Goal: Transaction & Acquisition: Obtain resource

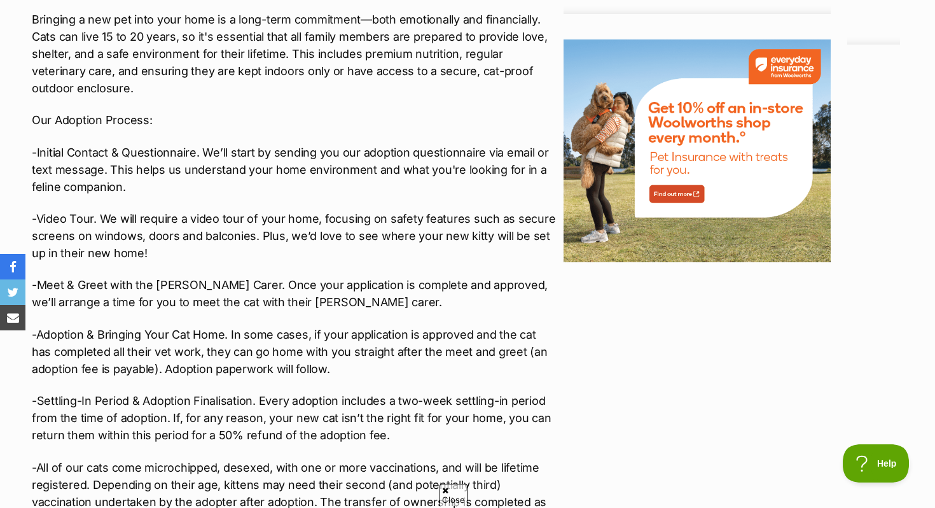
scroll to position [1523, 0]
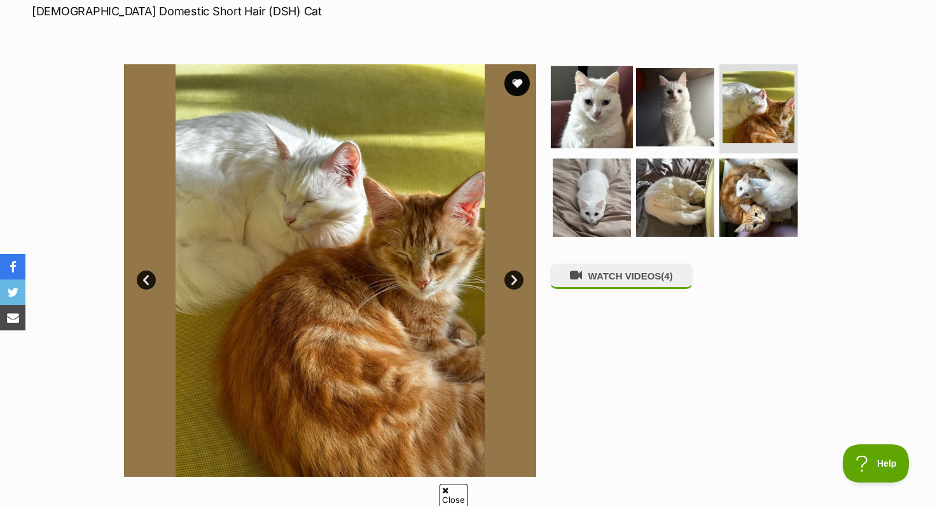
click at [608, 98] on img at bounding box center [592, 107] width 82 height 82
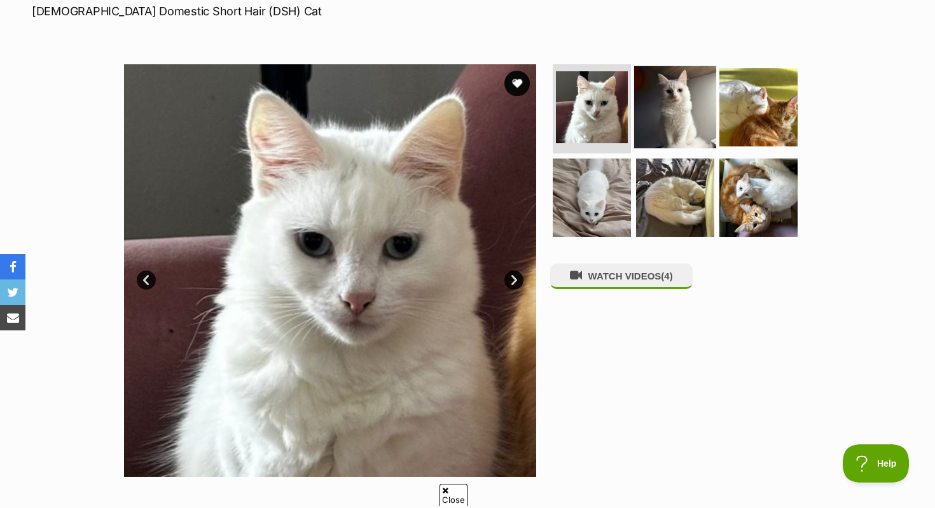
click at [675, 104] on img at bounding box center [675, 107] width 82 height 82
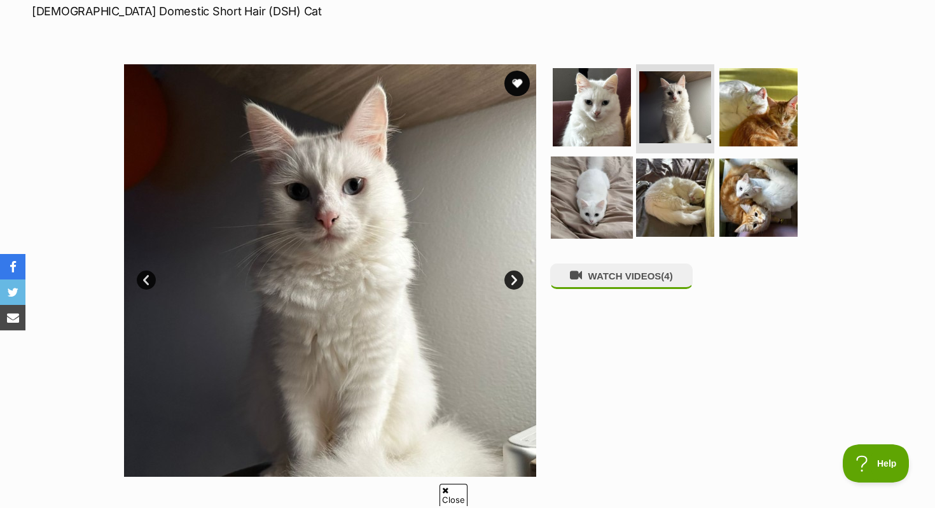
click at [579, 205] on img at bounding box center [592, 197] width 82 height 82
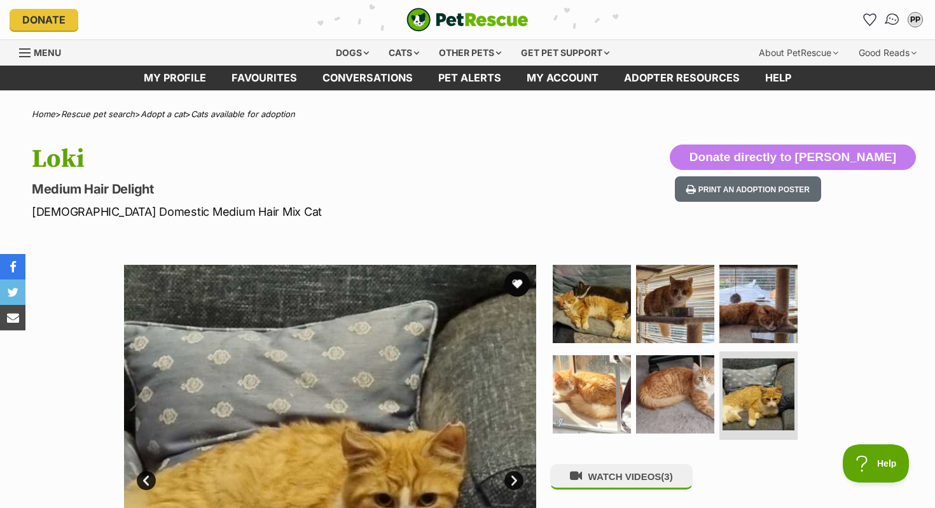
click at [894, 15] on img "Conversations" at bounding box center [892, 19] width 17 height 17
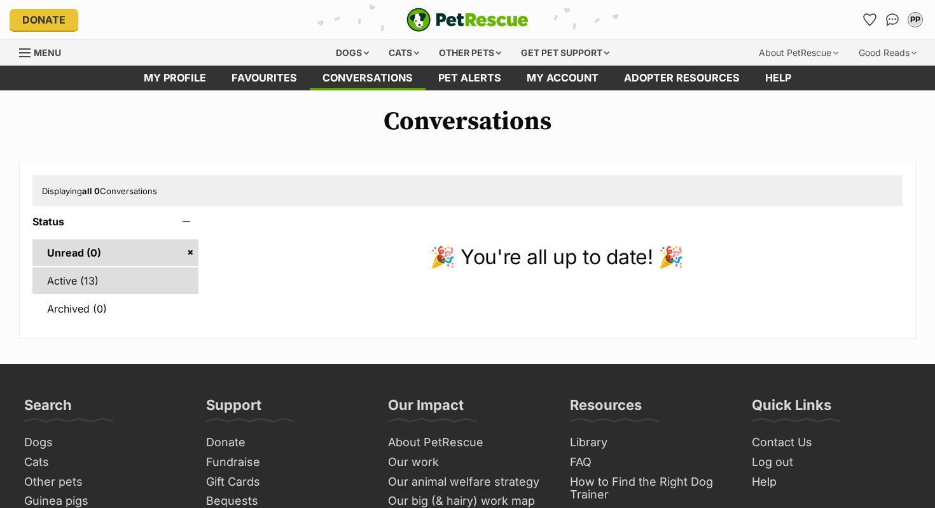
click at [67, 269] on link "Active (13)" at bounding box center [115, 280] width 166 height 27
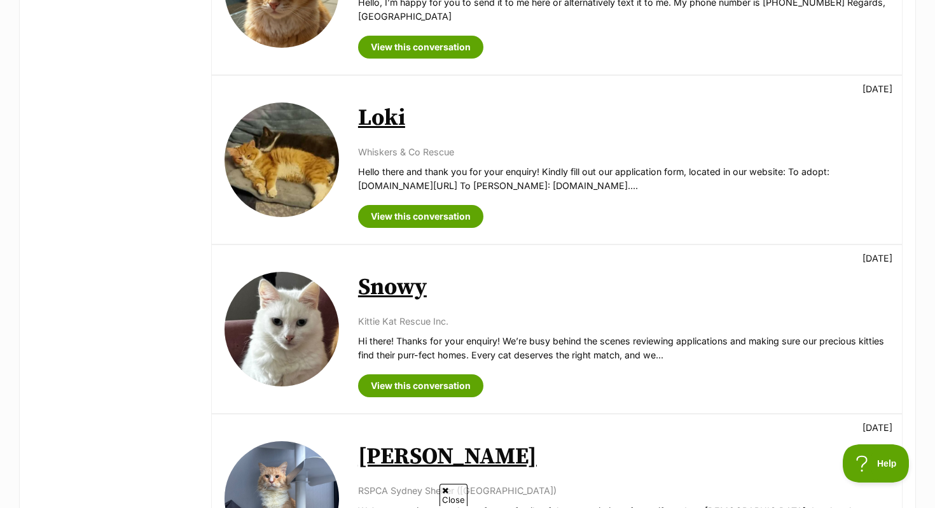
scroll to position [634, 0]
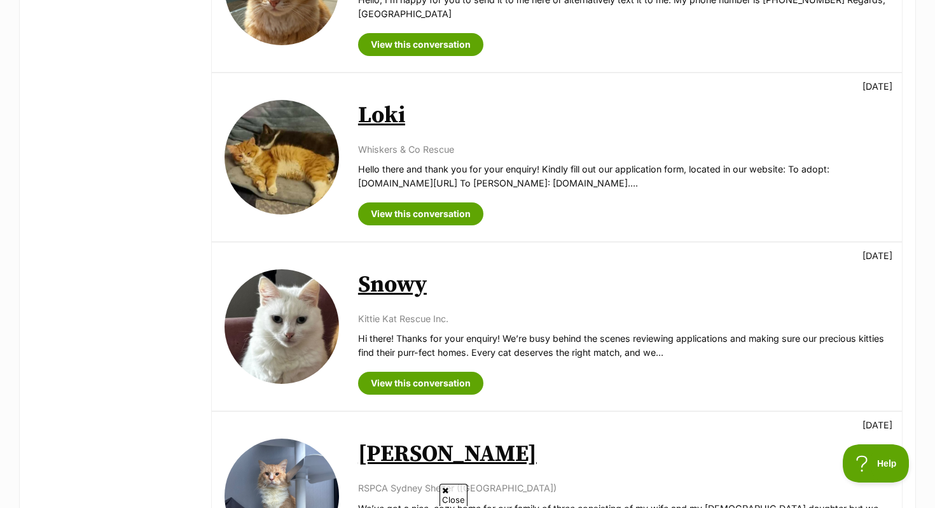
click at [322, 325] on img at bounding box center [282, 326] width 114 height 114
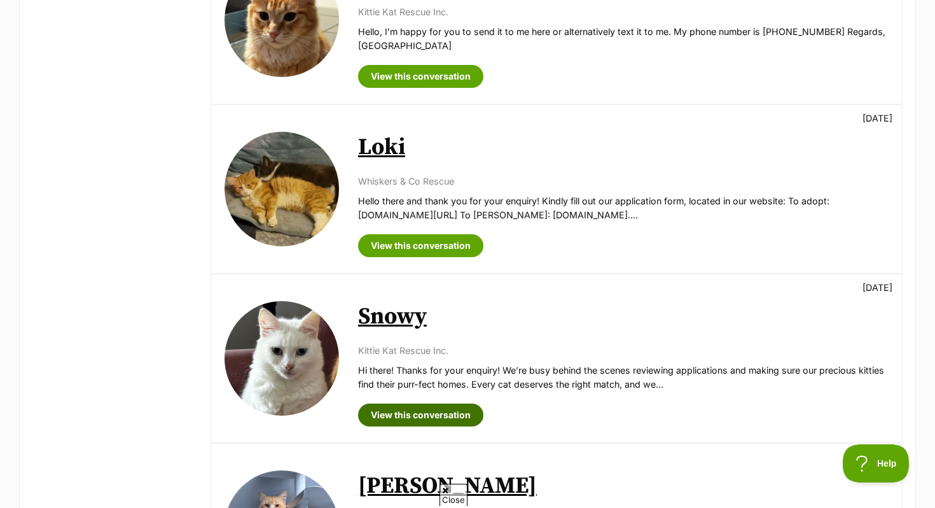
scroll to position [595, 0]
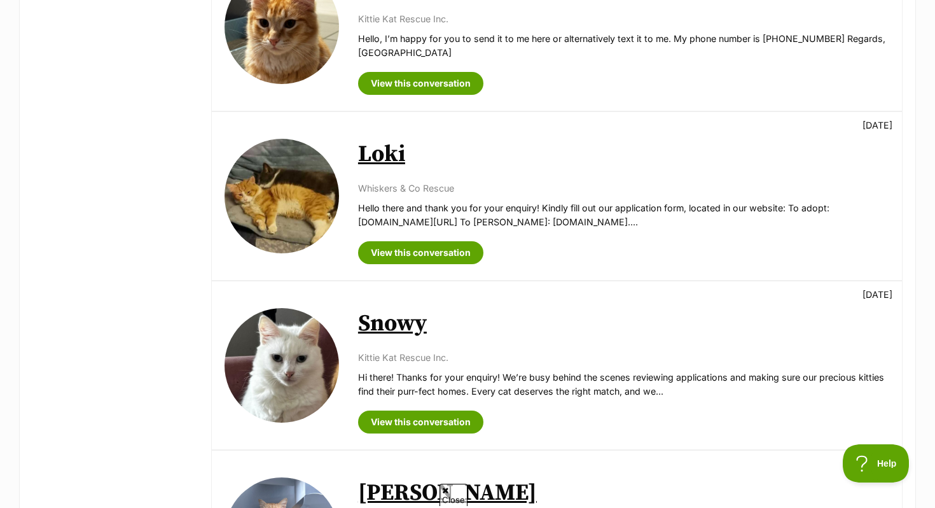
click at [513, 73] on div "View this conversation" at bounding box center [623, 78] width 531 height 32
click at [336, 48] on link at bounding box center [282, 26] width 114 height 114
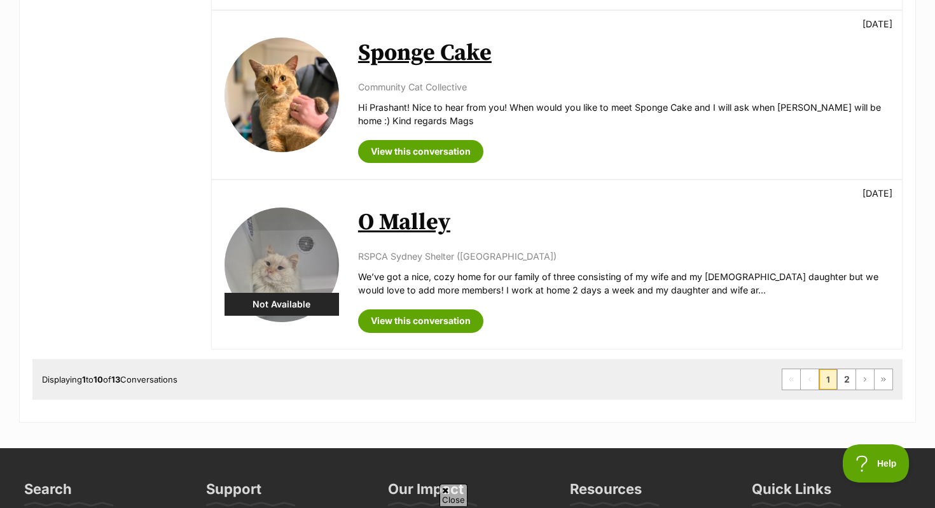
scroll to position [1540, 0]
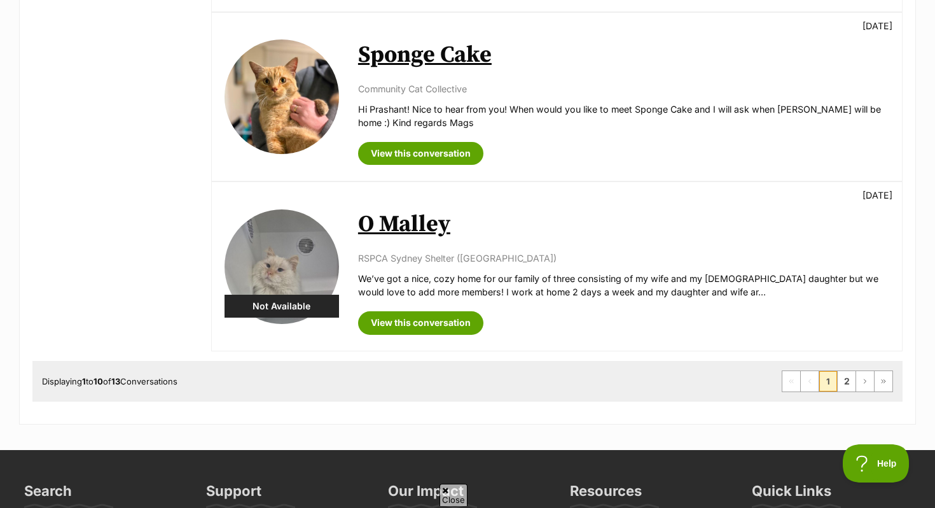
click at [312, 290] on img at bounding box center [282, 266] width 114 height 114
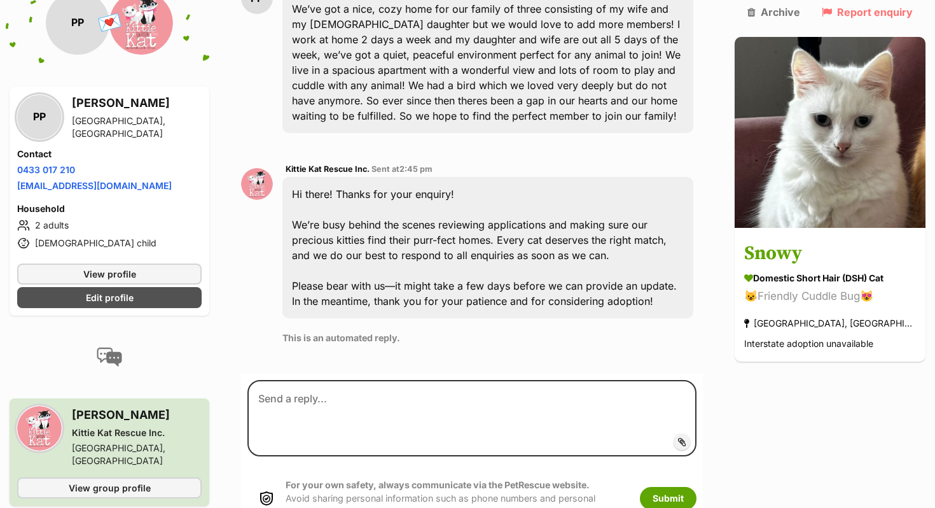
scroll to position [364, 0]
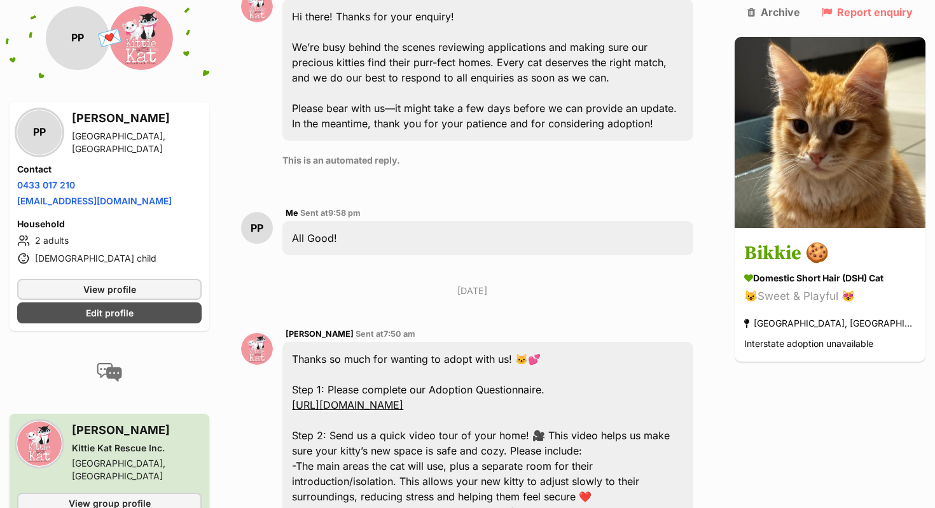
scroll to position [563, 0]
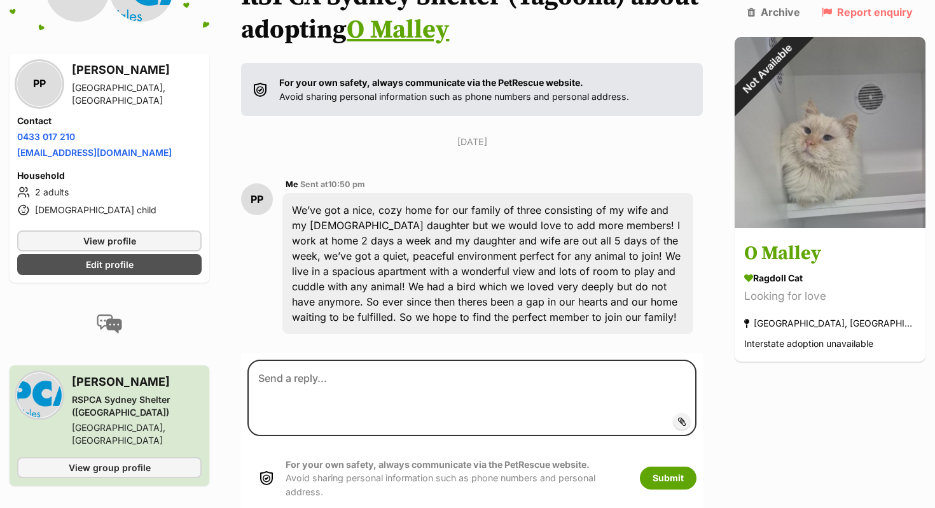
scroll to position [162, 0]
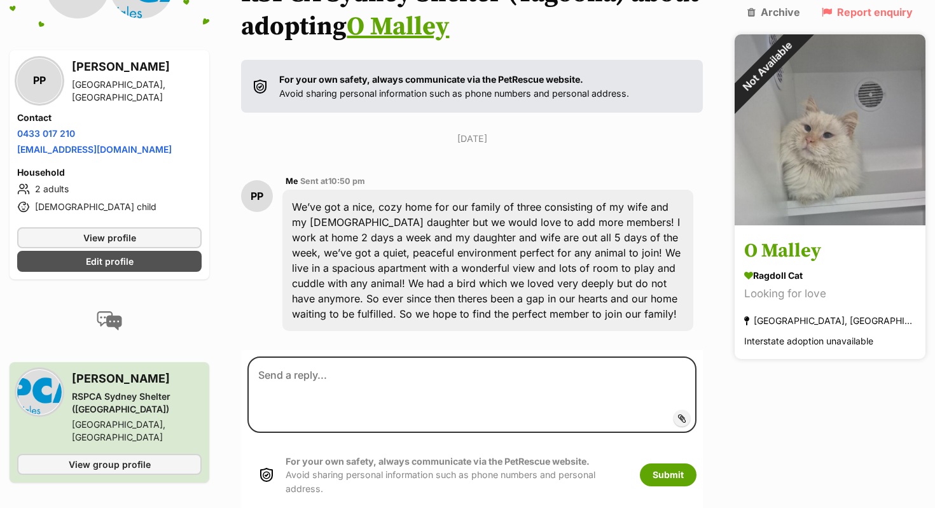
click at [802, 141] on img at bounding box center [830, 129] width 191 height 191
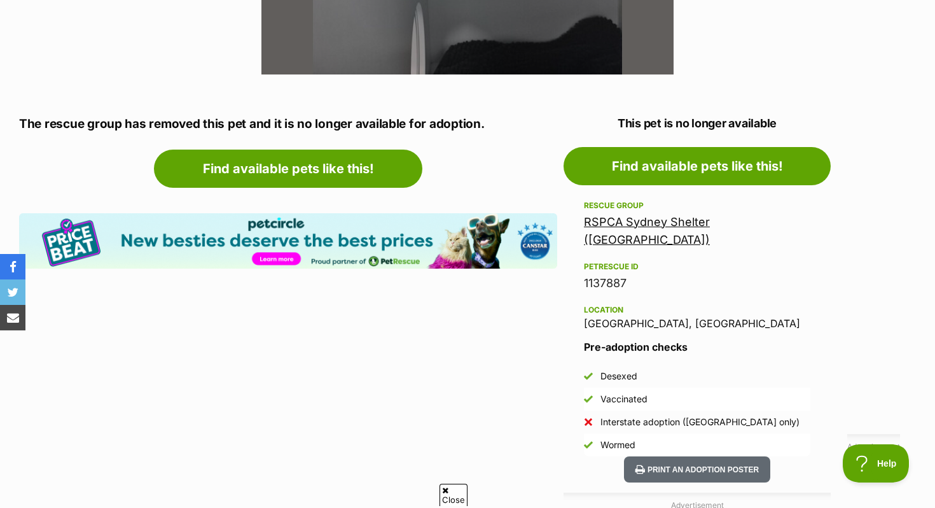
scroll to position [599, 0]
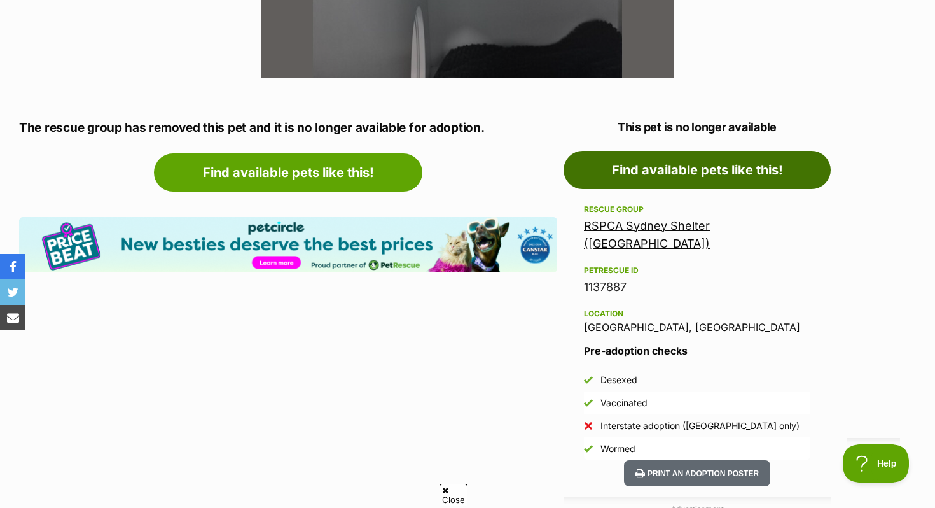
click at [786, 167] on link "Find available pets like this!" at bounding box center [697, 170] width 267 height 38
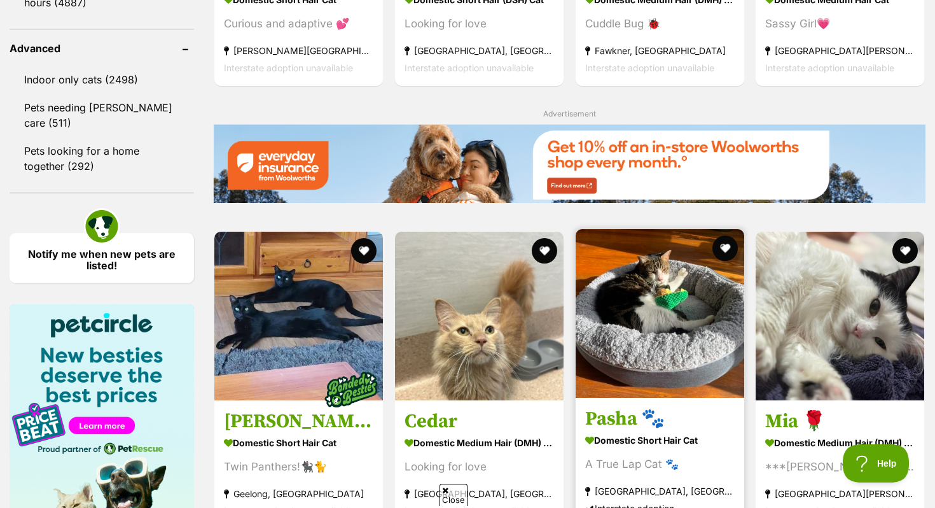
scroll to position [1789, 0]
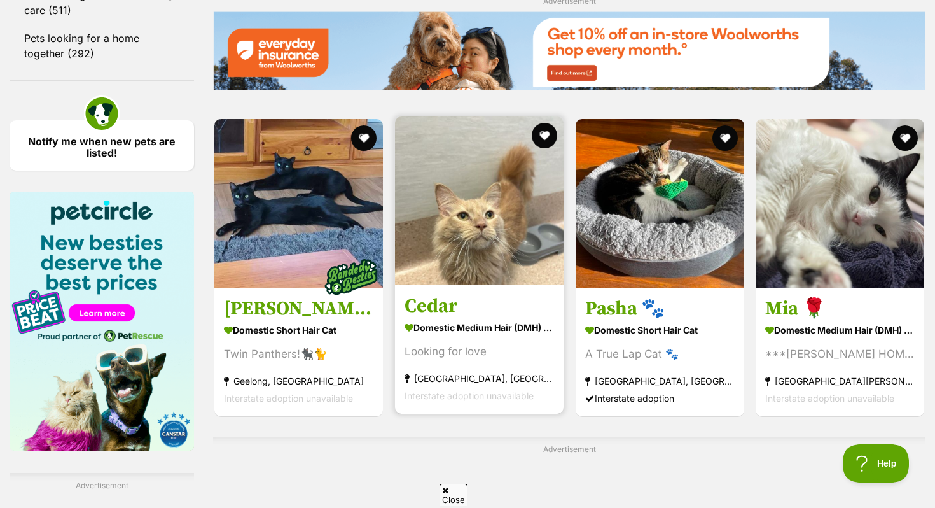
click at [507, 310] on h3 "Cedar" at bounding box center [479, 306] width 149 height 24
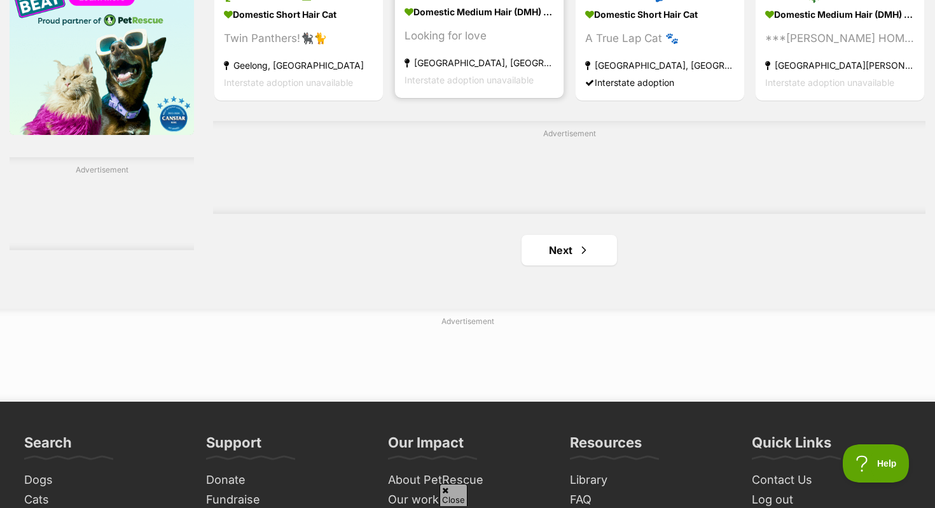
scroll to position [2121, 0]
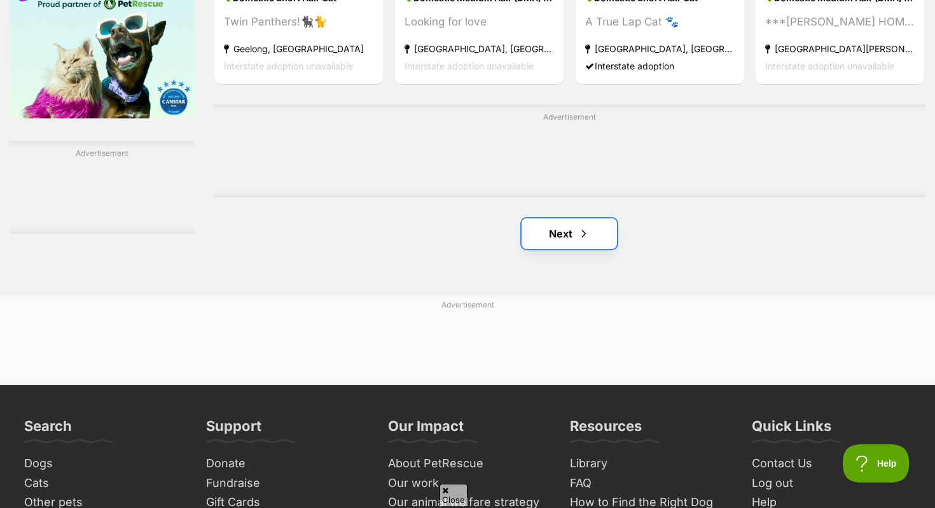
click at [553, 239] on link "Next" at bounding box center [569, 233] width 95 height 31
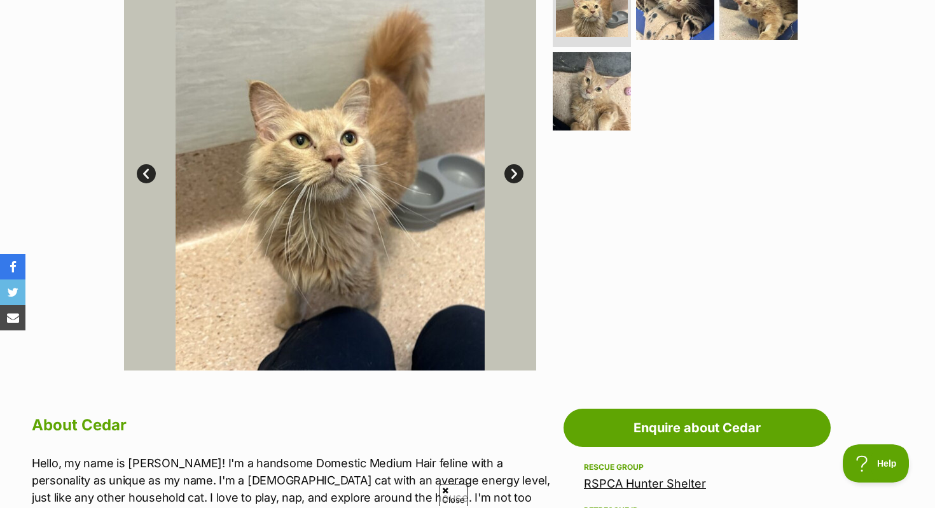
scroll to position [280, 0]
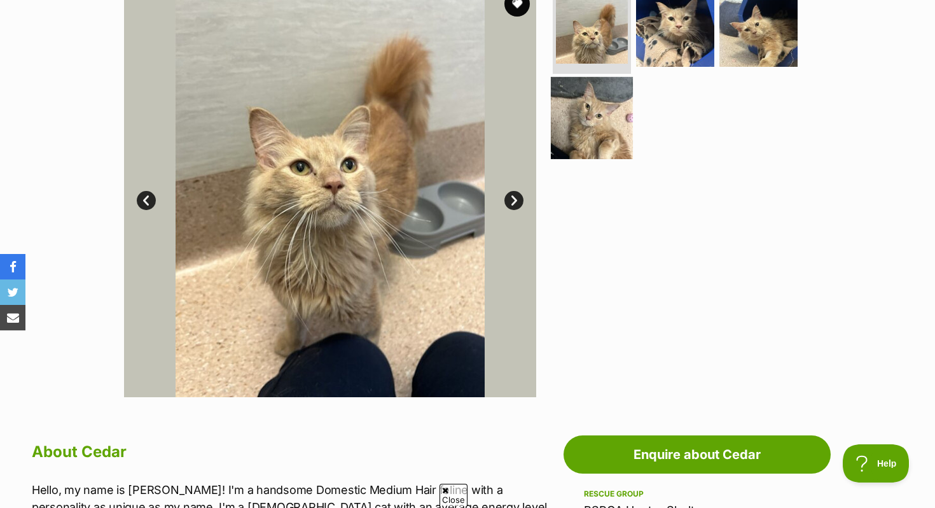
click at [585, 110] on img at bounding box center [592, 117] width 82 height 82
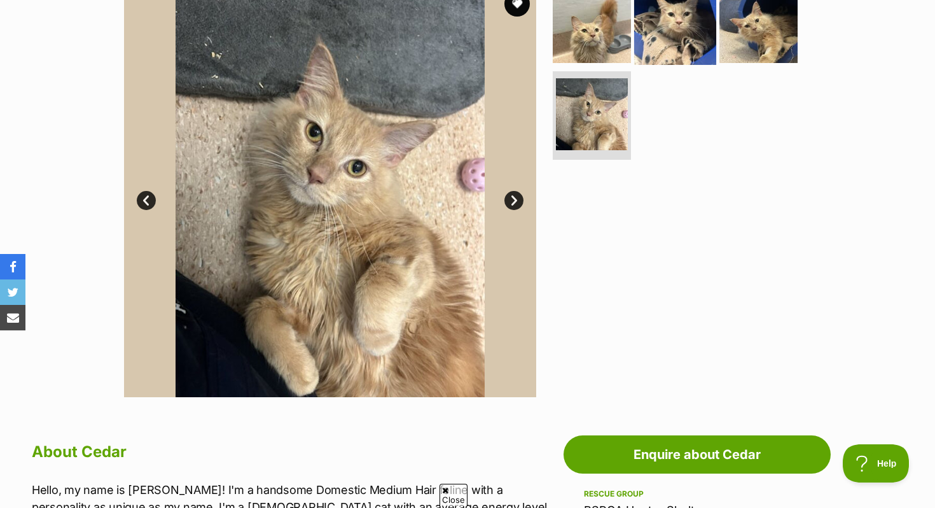
click at [679, 24] on img at bounding box center [675, 24] width 82 height 82
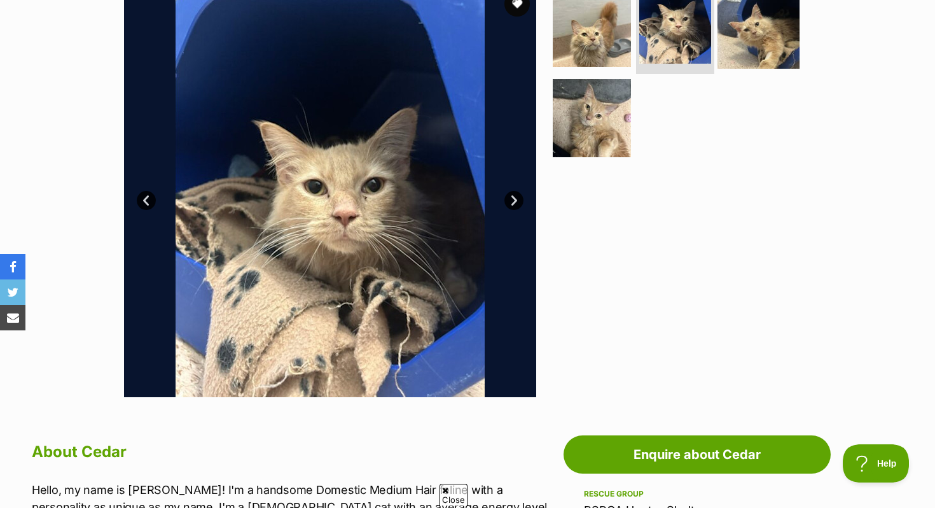
click at [752, 41] on img at bounding box center [758, 28] width 82 height 82
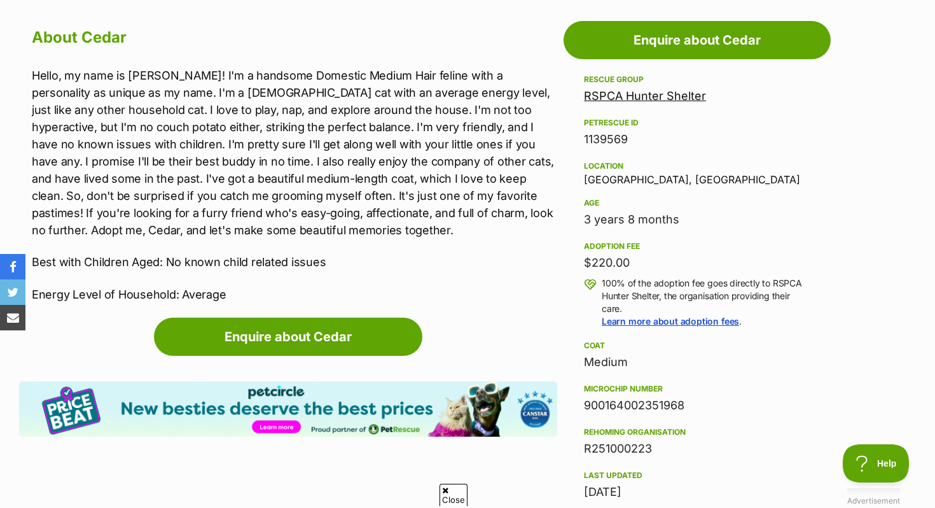
scroll to position [693, 0]
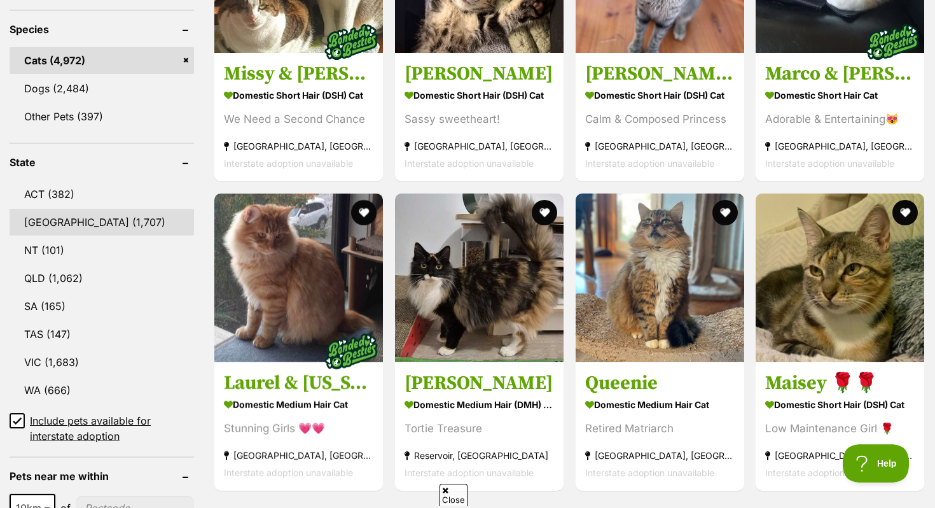
click at [104, 209] on link "[GEOGRAPHIC_DATA] (1,707)" at bounding box center [102, 222] width 184 height 27
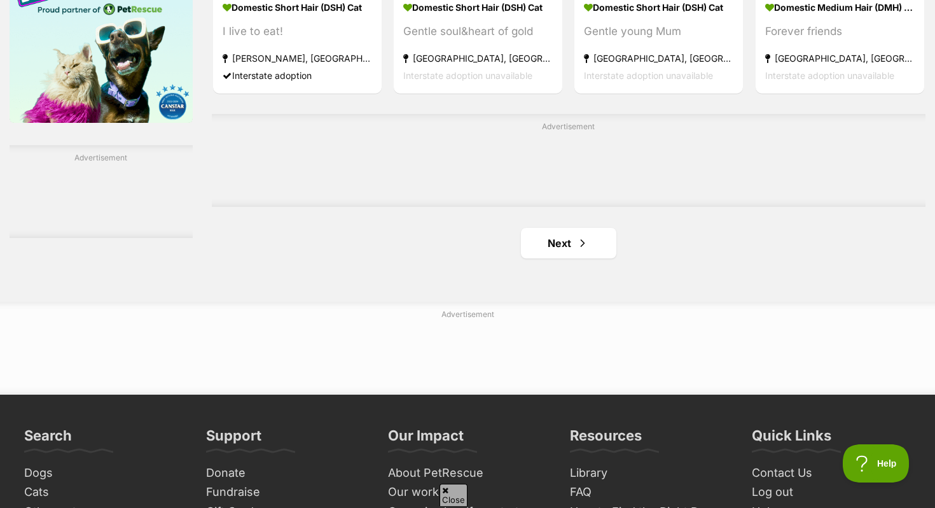
scroll to position [2130, 0]
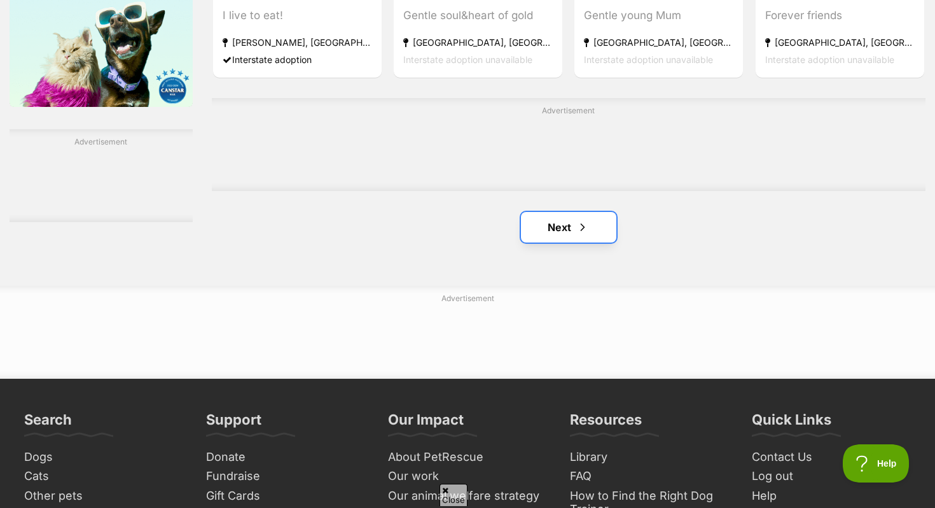
click at [546, 239] on link "Next" at bounding box center [568, 227] width 95 height 31
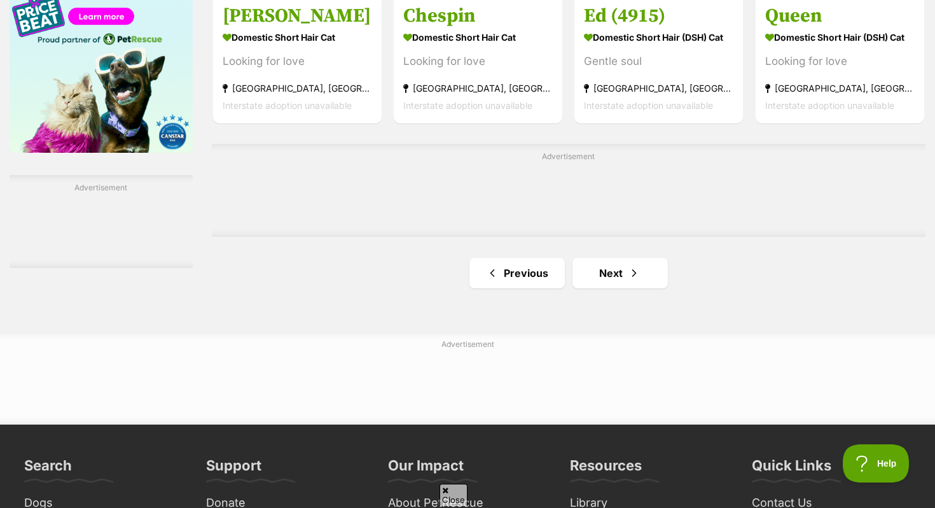
scroll to position [2083, 0]
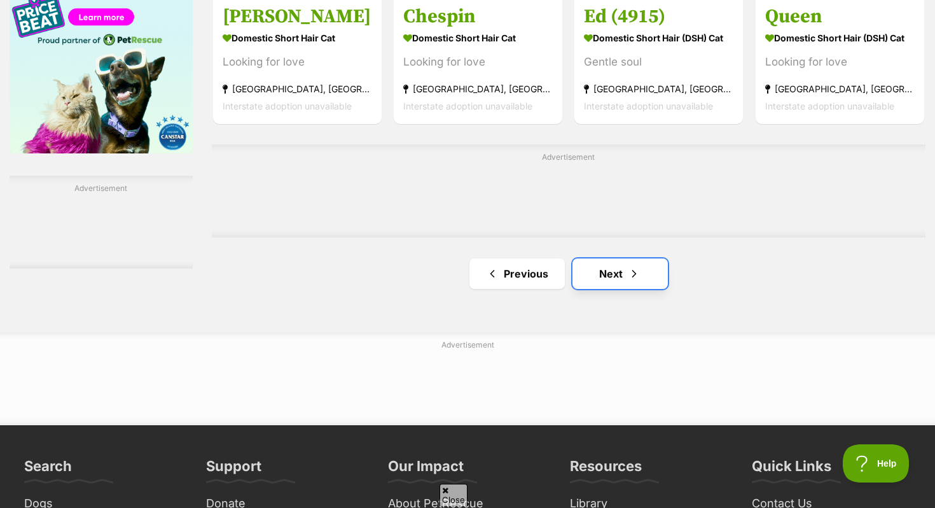
click at [604, 268] on link "Next" at bounding box center [619, 273] width 95 height 31
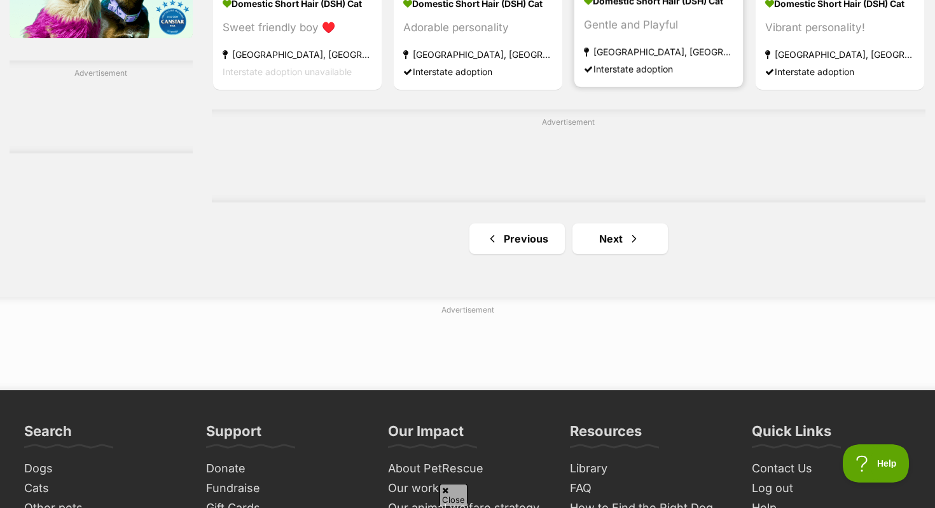
scroll to position [2204, 0]
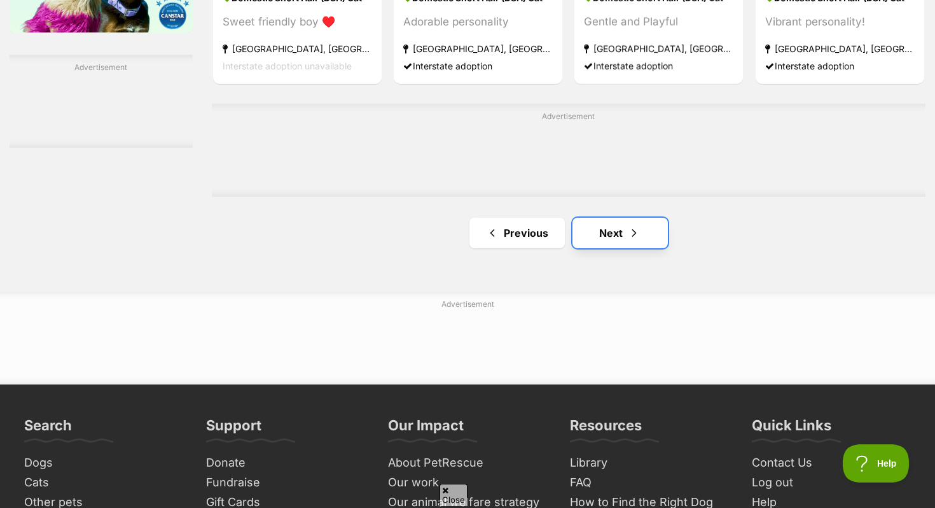
click at [611, 237] on link "Next" at bounding box center [619, 233] width 95 height 31
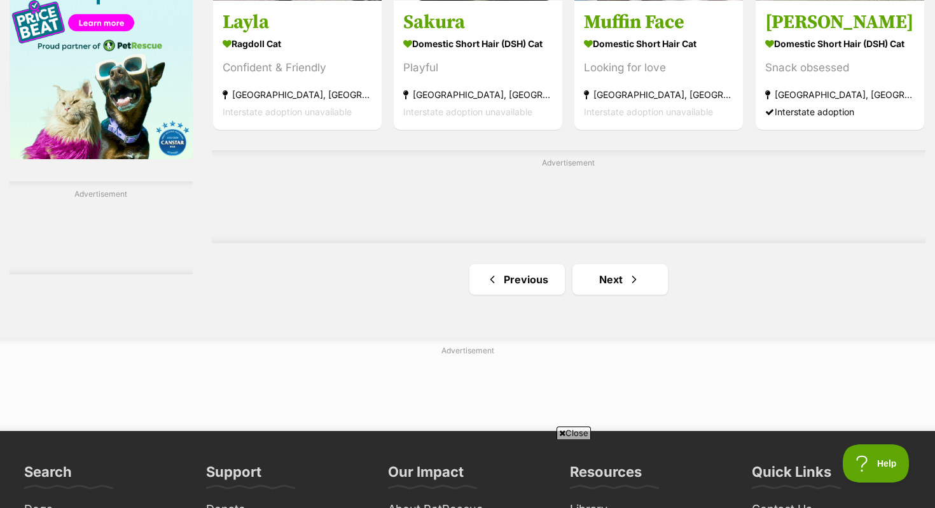
scroll to position [2081, 0]
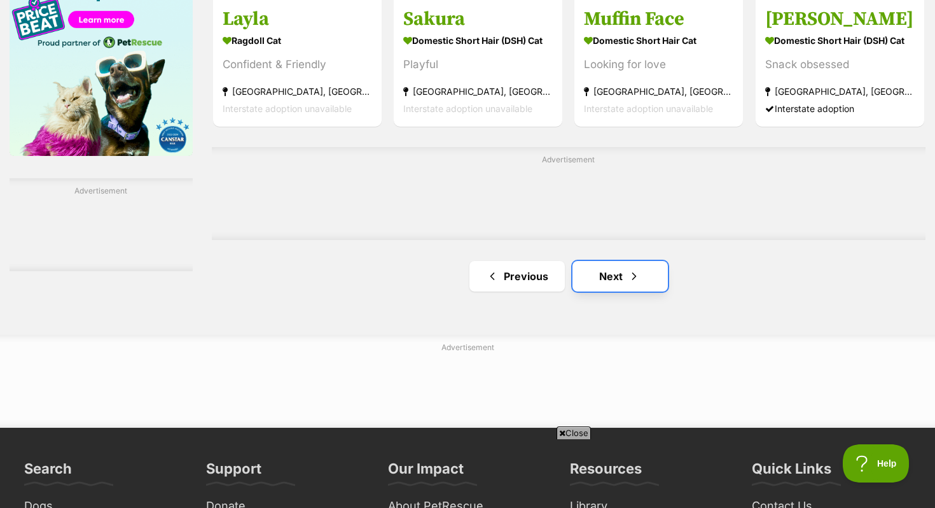
click at [616, 270] on link "Next" at bounding box center [619, 276] width 95 height 31
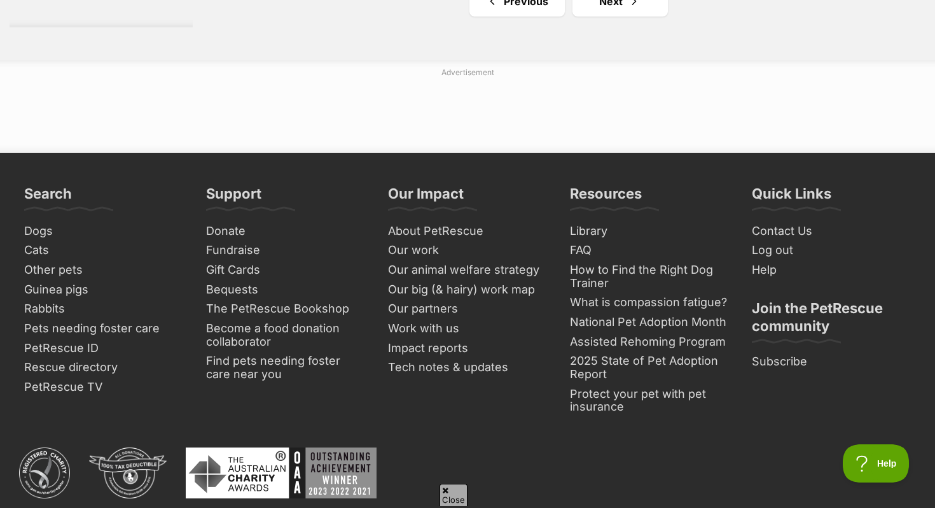
scroll to position [2462, 0]
